Goal: Task Accomplishment & Management: Use online tool/utility

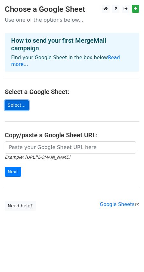
click at [17, 100] on link "Select..." at bounding box center [17, 105] width 24 height 10
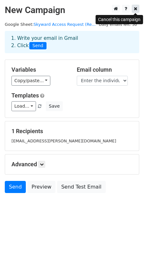
click at [138, 9] on link at bounding box center [135, 9] width 7 height 8
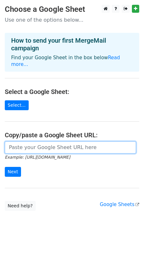
click at [44, 145] on input "url" at bounding box center [70, 147] width 131 height 12
drag, startPoint x: 42, startPoint y: 139, endPoint x: -3, endPoint y: 134, distance: 45.1
click at [0, 134] on html "Choose a Google Sheet Use one of the options below... How to send your first Me…" at bounding box center [72, 136] width 144 height 272
paste input "https://docs.google.com/spreadsheets/d/1GAt_Pk55ZhTttNodxIO91isdIZoKqfUdWZAk92I…"
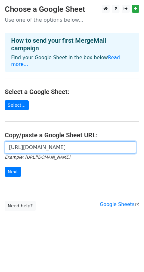
type input "https://docs.google.com/spreadsheets/d/1GAt_Pk55ZhTttNodxIO91isdIZoKqfUdWZAk92I…"
click at [5, 167] on input "Next" at bounding box center [13, 172] width 16 height 10
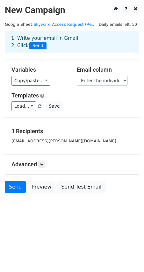
click at [44, 141] on small "[EMAIL_ADDRESS][PERSON_NAME][DOMAIN_NAME]" at bounding box center [63, 140] width 105 height 5
click at [97, 82] on select "Timestamp Your School Who is the request for? (Please enter the individual's le…" at bounding box center [102, 81] width 51 height 10
select select "Who is the request for? (Please enter the individual's legal name)"
click at [77, 76] on select "Timestamp Your School Who is the request for? (Please enter the individual's le…" at bounding box center [102, 81] width 51 height 10
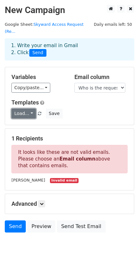
click at [26, 109] on link "Load..." at bounding box center [23, 114] width 25 height 10
